Goal: Check status: Check status

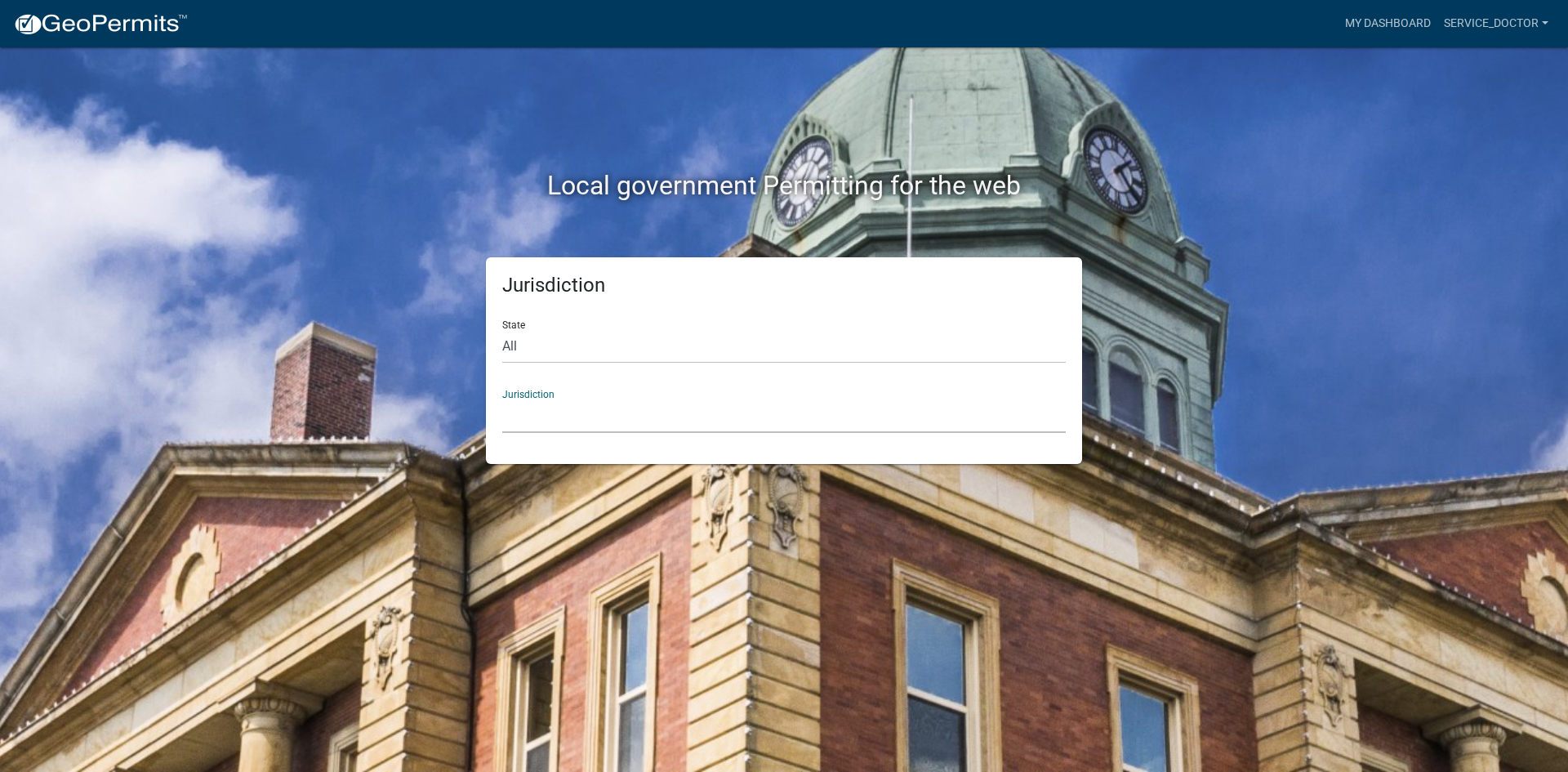
click at [647, 406] on select "[GEOGRAPHIC_DATA], [US_STATE] [GEOGRAPHIC_DATA], [US_STATE][PERSON_NAME][GEOGRA…" at bounding box center [784, 417] width 564 height 33
click at [646, 423] on select "[GEOGRAPHIC_DATA], [US_STATE] [GEOGRAPHIC_DATA], [US_STATE][PERSON_NAME][GEOGRA…" at bounding box center [784, 417] width 564 height 33
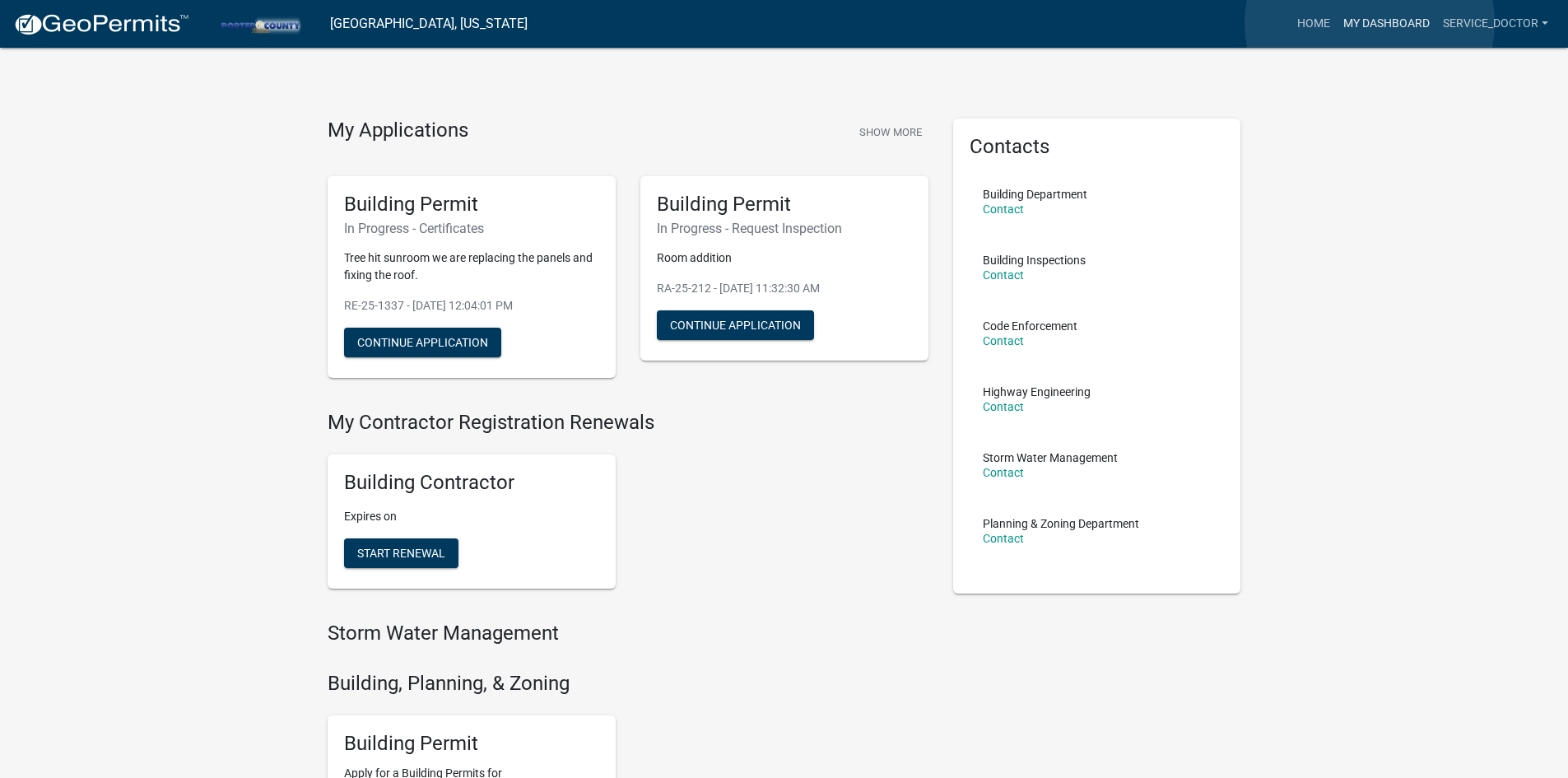
click at [1370, 23] on link "My Dashboard" at bounding box center [1386, 24] width 99 height 32
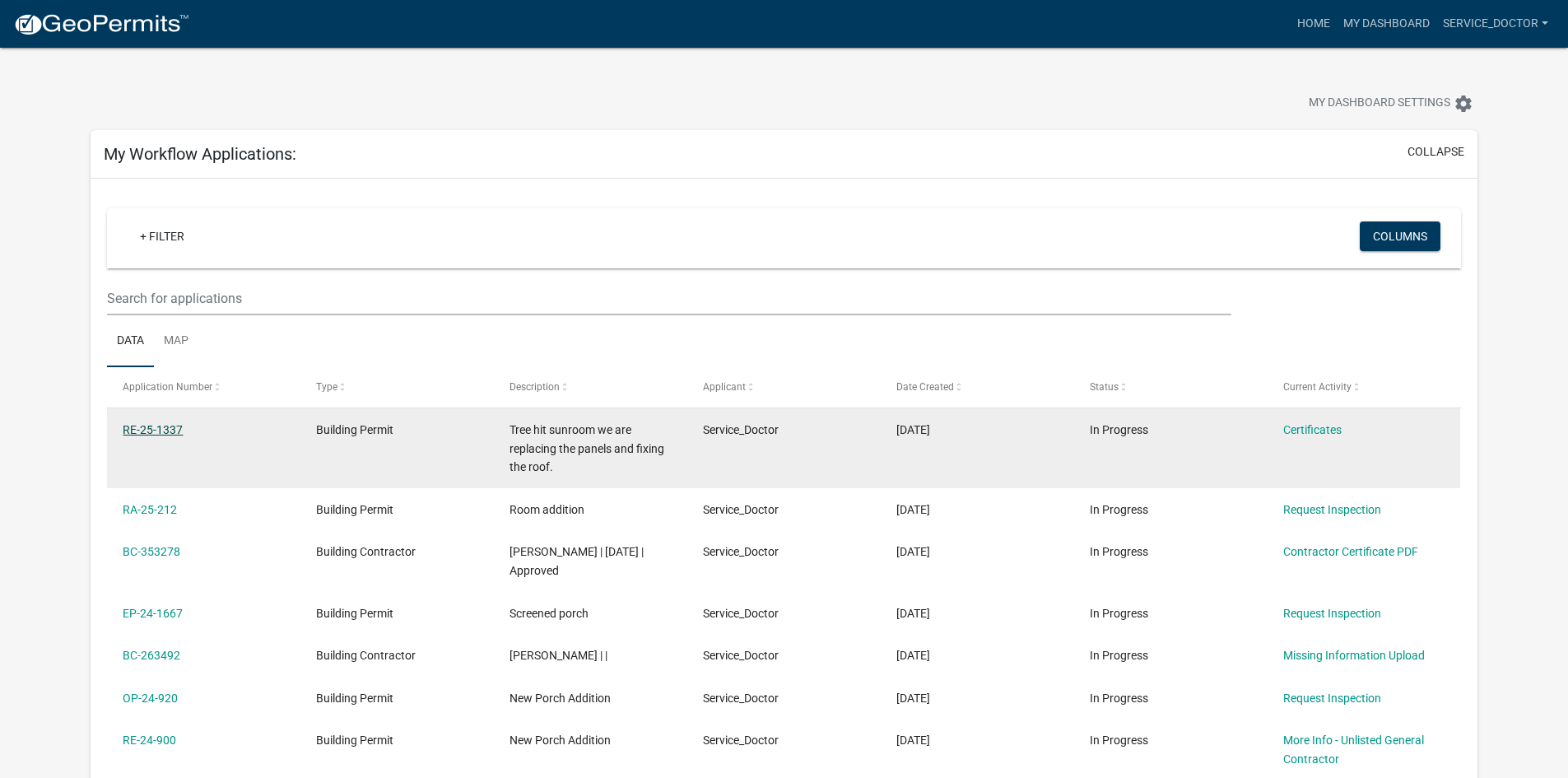
click at [170, 429] on link "RE-25-1337" at bounding box center [153, 429] width 60 height 13
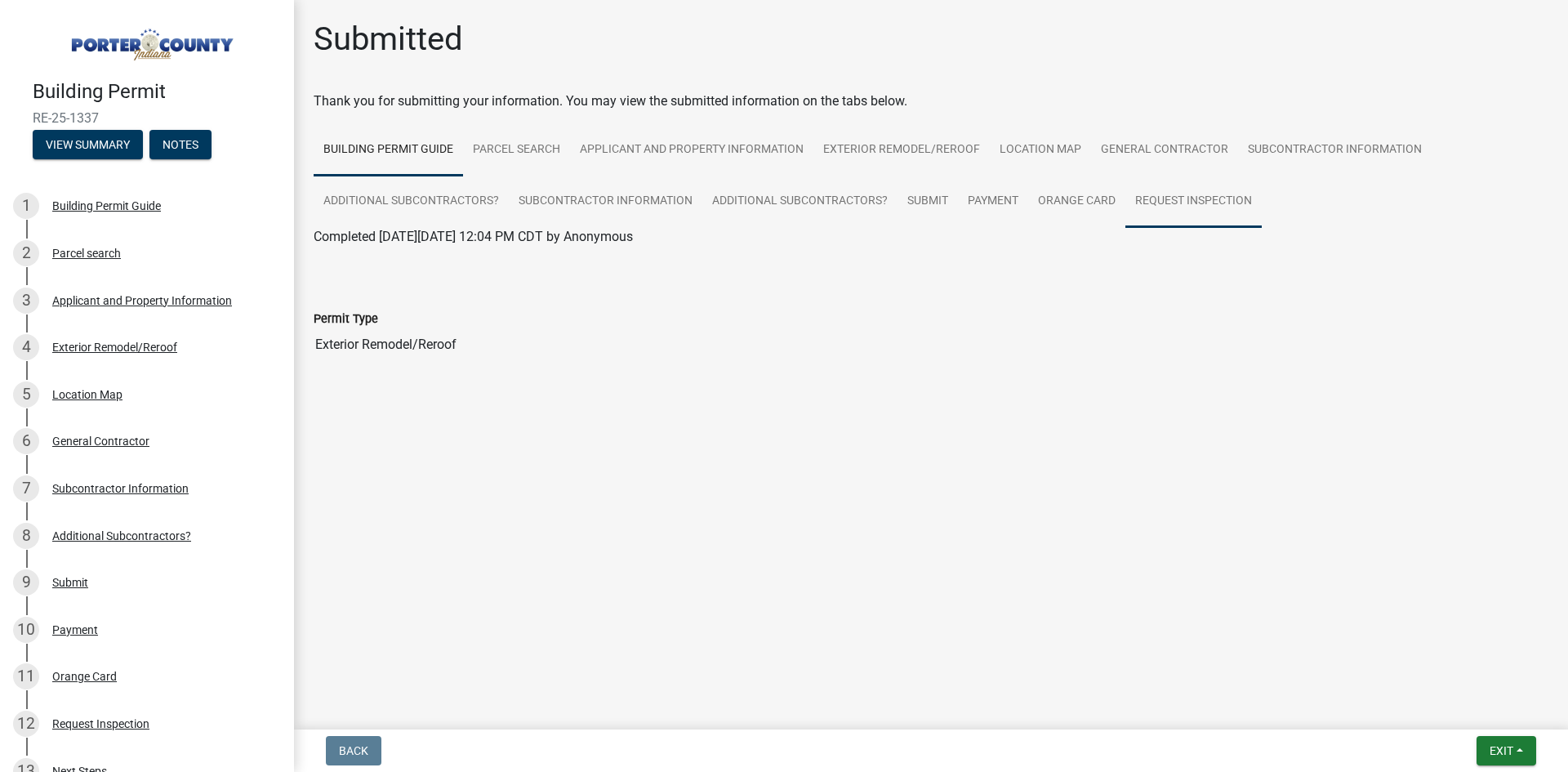
click at [1230, 191] on link "Request Inspection" at bounding box center [1193, 201] width 137 height 52
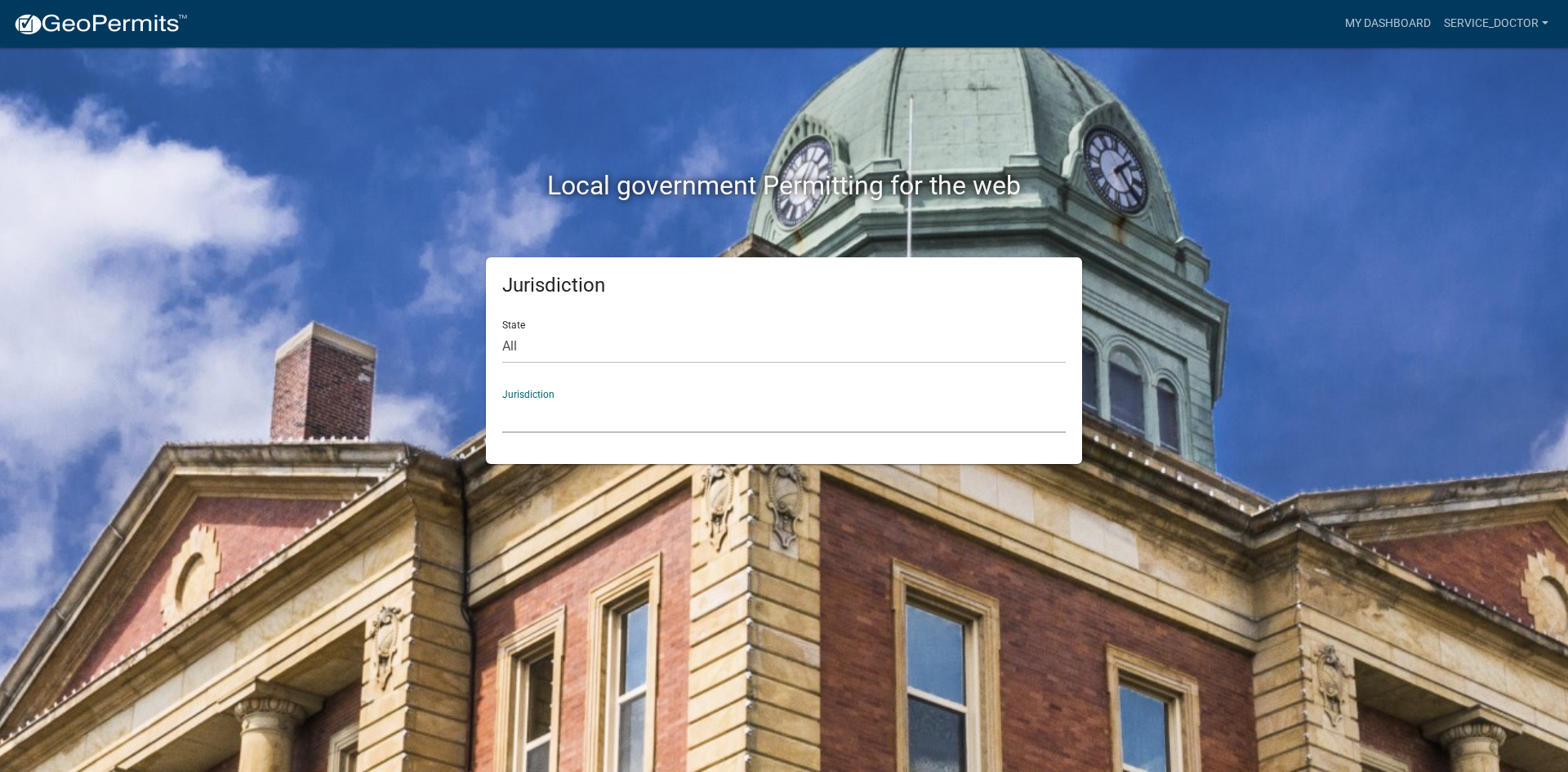
click at [682, 425] on select "[GEOGRAPHIC_DATA], [US_STATE] [GEOGRAPHIC_DATA], [US_STATE][PERSON_NAME][GEOGRA…" at bounding box center [784, 417] width 564 height 33
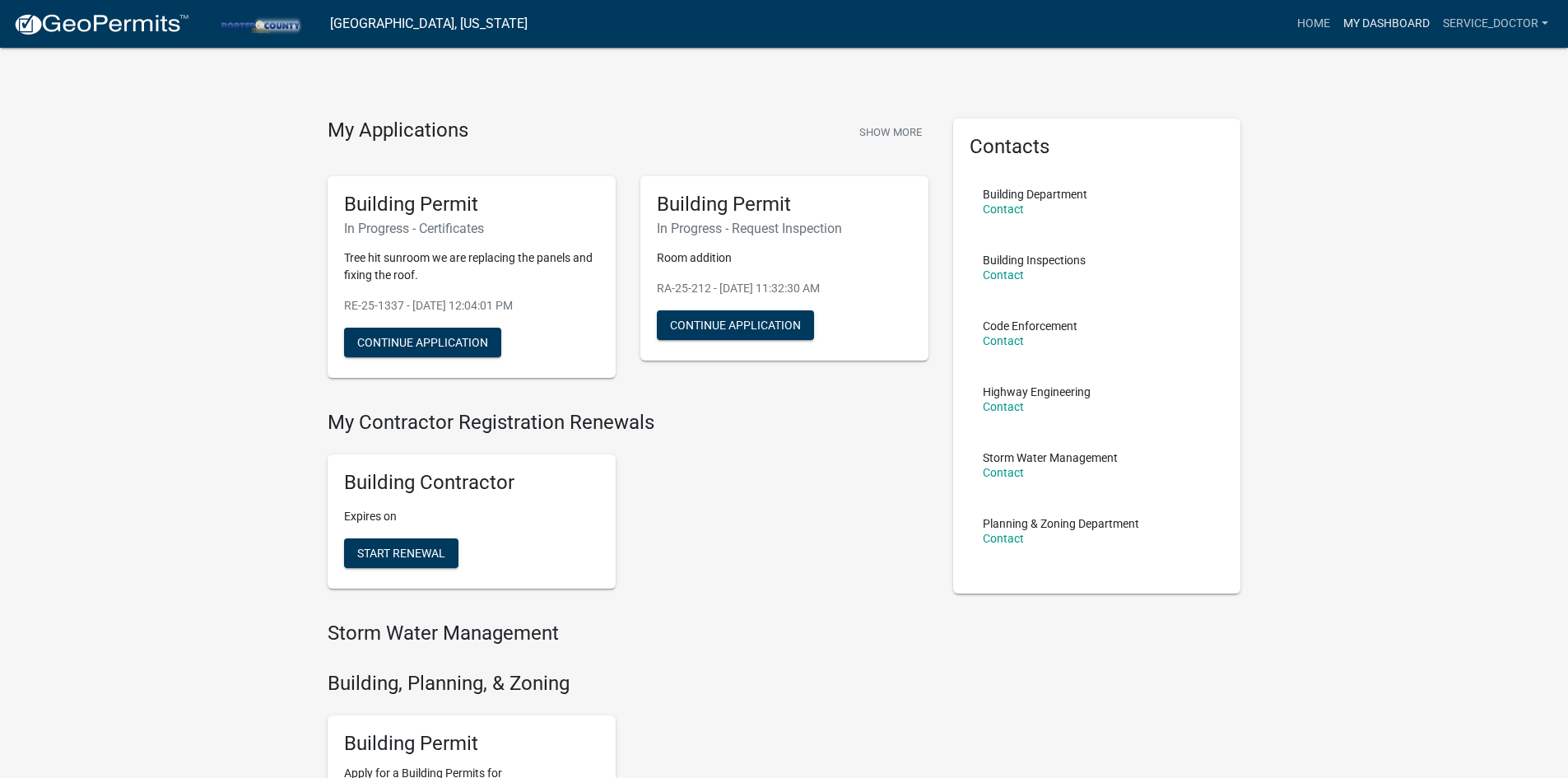
click at [1351, 27] on link "My Dashboard" at bounding box center [1386, 24] width 99 height 32
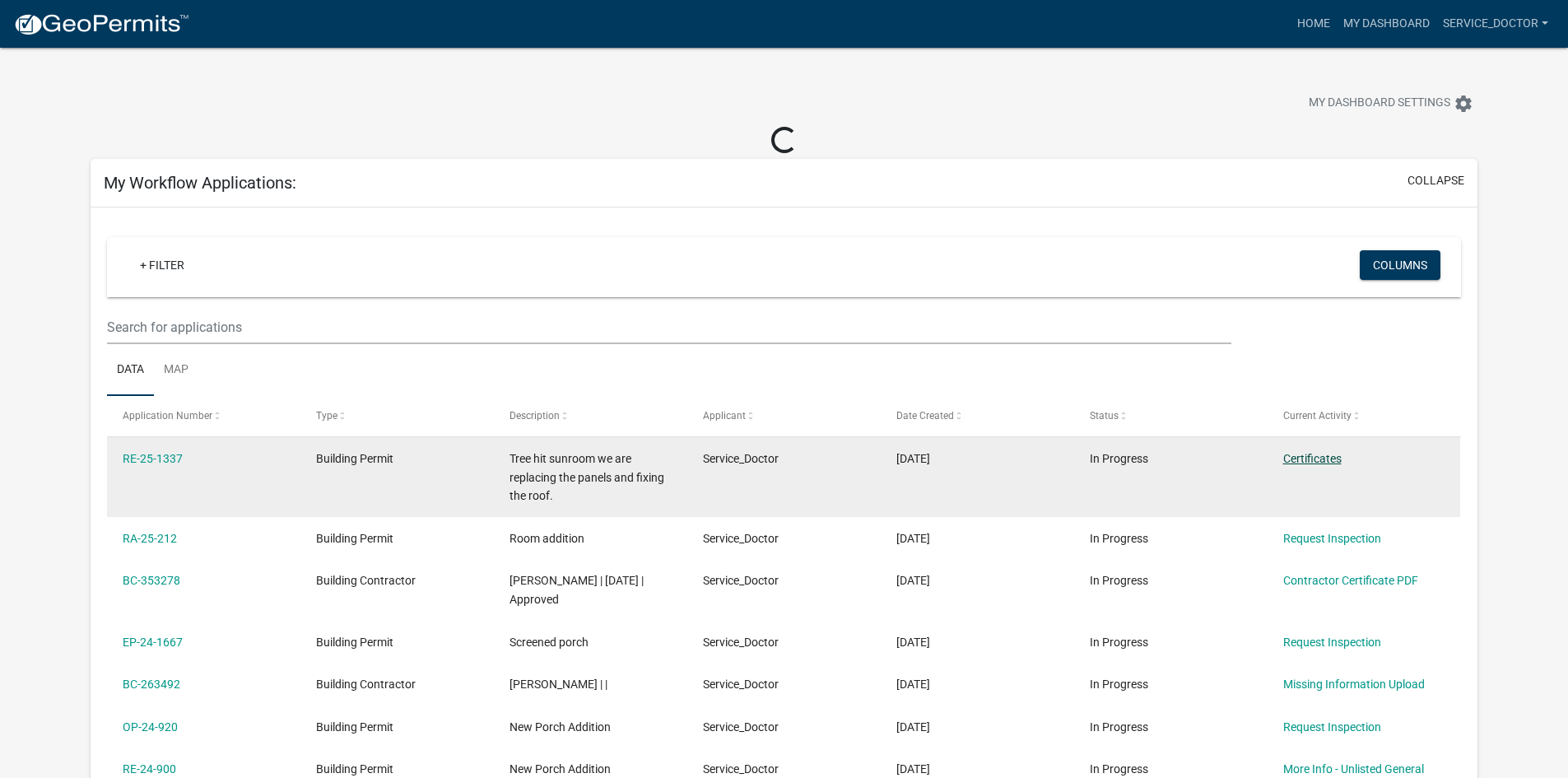
click at [1311, 453] on link "Certificates" at bounding box center [1312, 458] width 59 height 13
